Goal: Task Accomplishment & Management: Complete application form

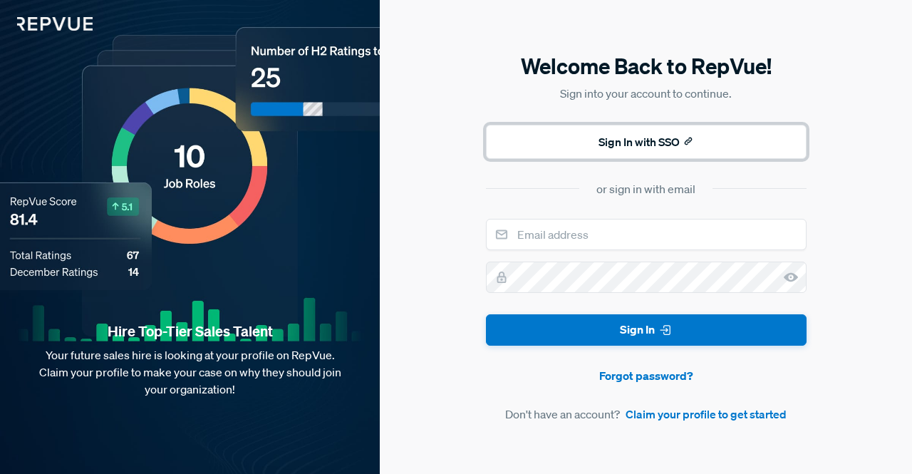
click at [578, 147] on button "Sign In with SSO" at bounding box center [646, 142] width 320 height 34
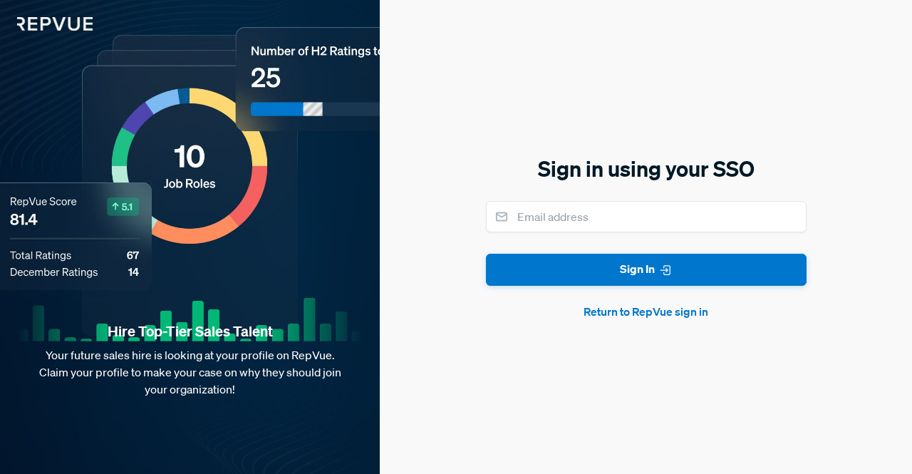
click at [661, 321] on div "Sign in using your SSO Sign In Return to RepVue sign in" at bounding box center [646, 237] width 532 height 474
click at [656, 316] on button "Return to RepVue sign in" at bounding box center [646, 311] width 320 height 17
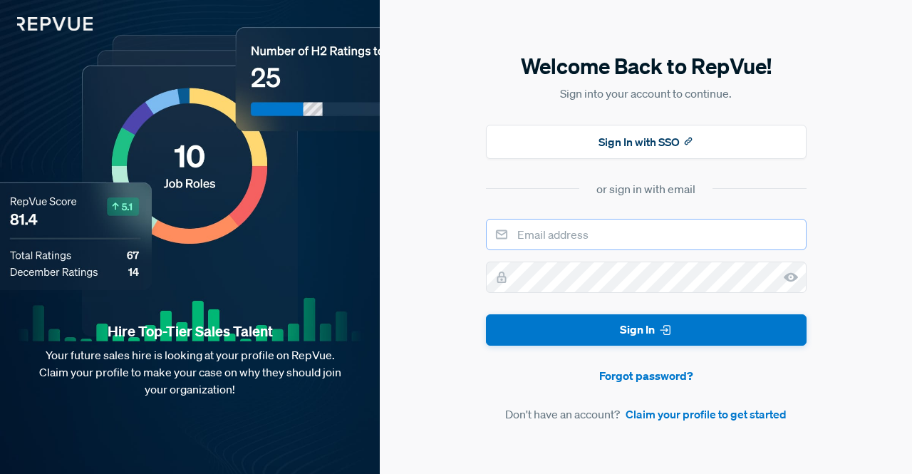
click at [593, 243] on input "email" at bounding box center [646, 234] width 320 height 31
type input "[EMAIL_ADDRESS][PERSON_NAME][DOMAIN_NAME]"
click at [646, 415] on link "Claim your profile to get started" at bounding box center [705, 413] width 161 height 17
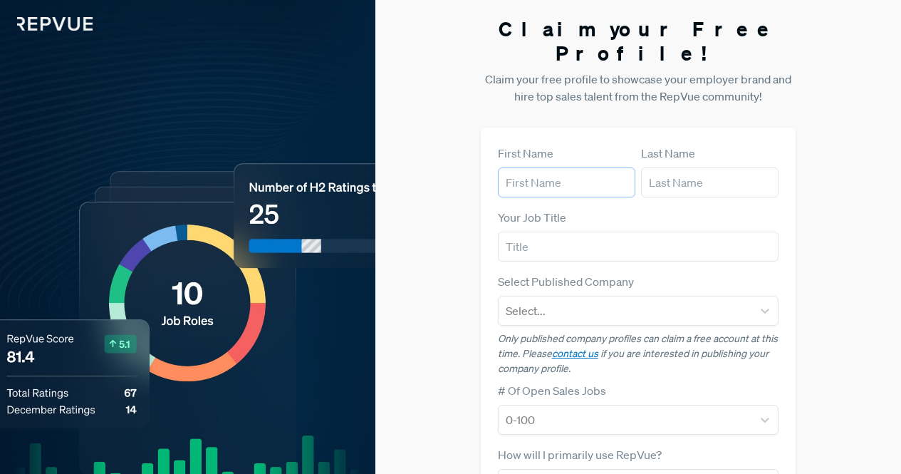
click at [549, 167] on input "text" at bounding box center [566, 182] width 137 height 30
type input "[PERSON_NAME]"
click at [714, 167] on input "text" at bounding box center [709, 182] width 137 height 30
type input "[PERSON_NAME]"
click at [622, 231] on input "text" at bounding box center [638, 246] width 281 height 30
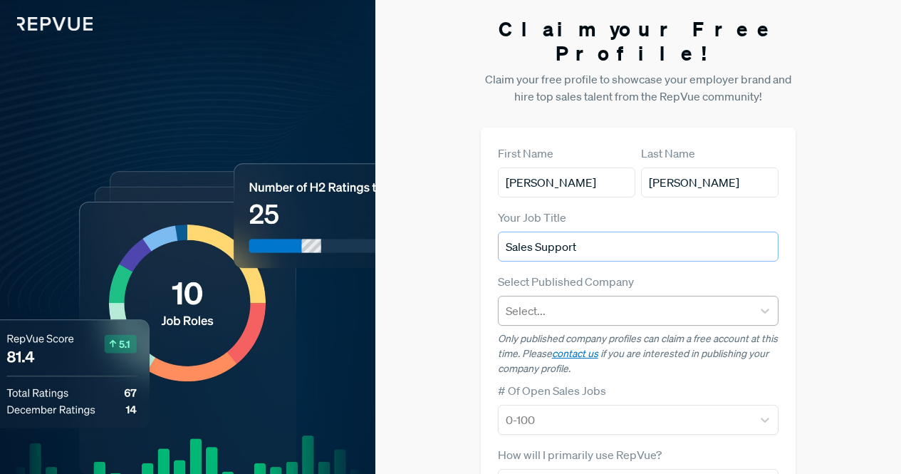
type input "Sales Support"
click at [631, 301] on div at bounding box center [626, 311] width 240 height 20
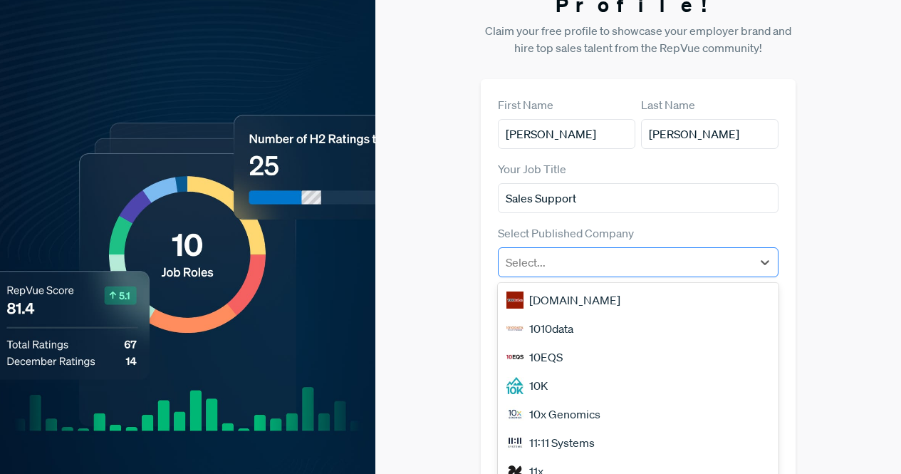
scroll to position [53, 0]
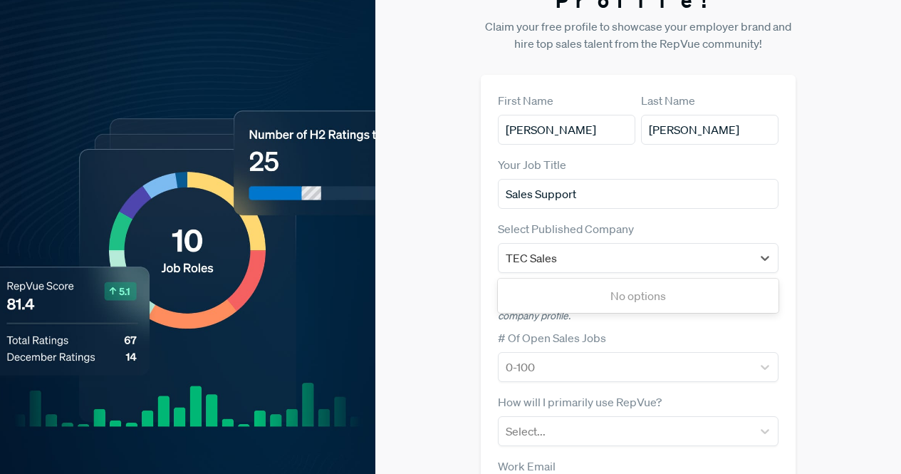
click at [612, 281] on div "No options" at bounding box center [638, 295] width 281 height 28
type input "TEC Sales"
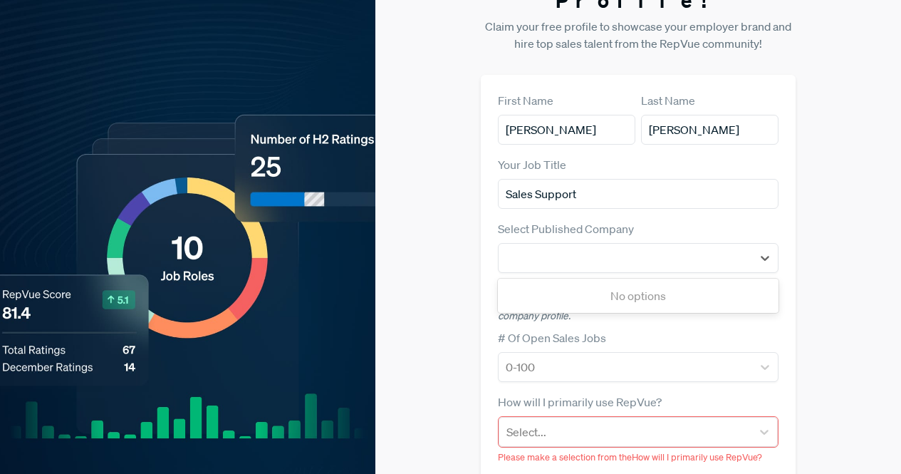
click at [611, 329] on div "# Of Open Sales Jobs 0-100" at bounding box center [638, 355] width 281 height 53
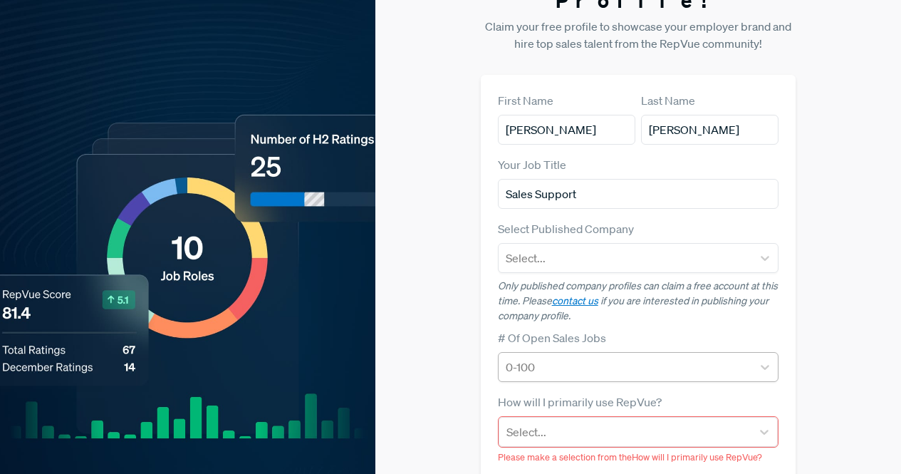
click at [597, 354] on div "0-100" at bounding box center [626, 367] width 254 height 26
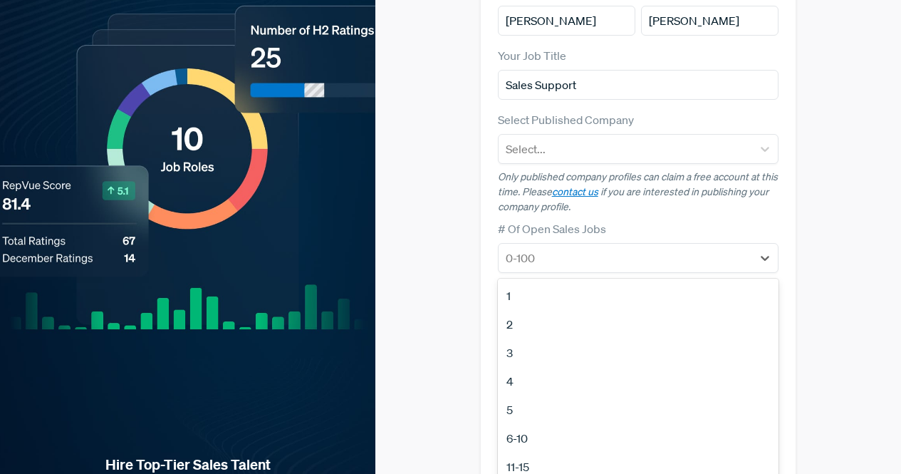
scroll to position [134, 0]
